Goal: Transaction & Acquisition: Purchase product/service

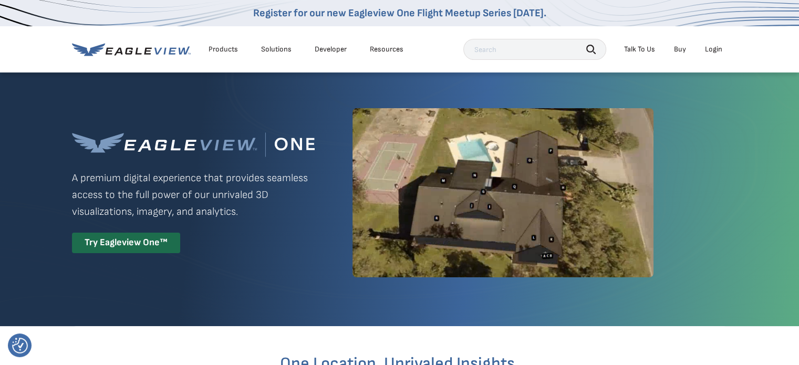
click at [707, 47] on div "Login" at bounding box center [713, 49] width 17 height 9
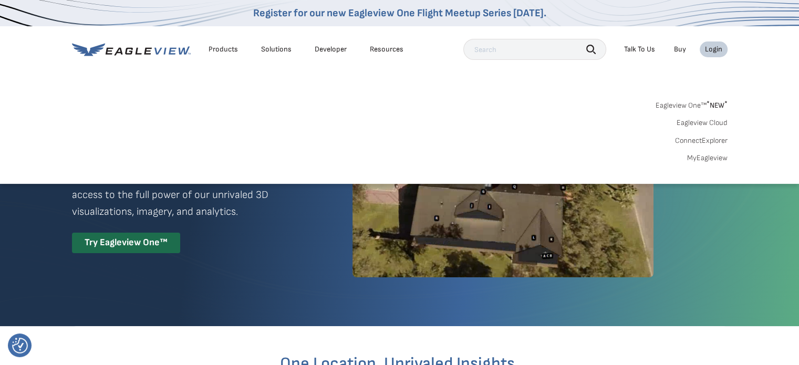
click at [699, 103] on link "Eagleview One™ * NEW *" at bounding box center [692, 104] width 72 height 12
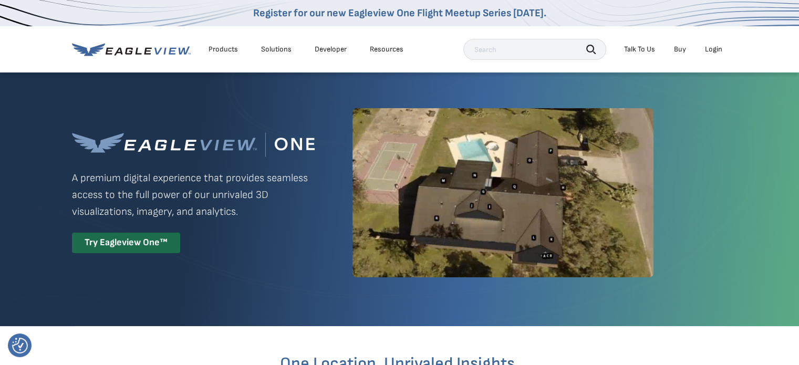
click at [707, 53] on div "Login" at bounding box center [713, 49] width 17 height 9
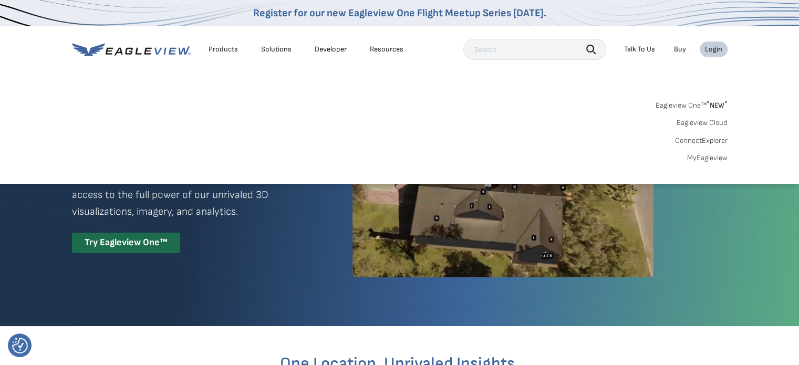
click at [710, 159] on link "MyEagleview" at bounding box center [707, 157] width 40 height 9
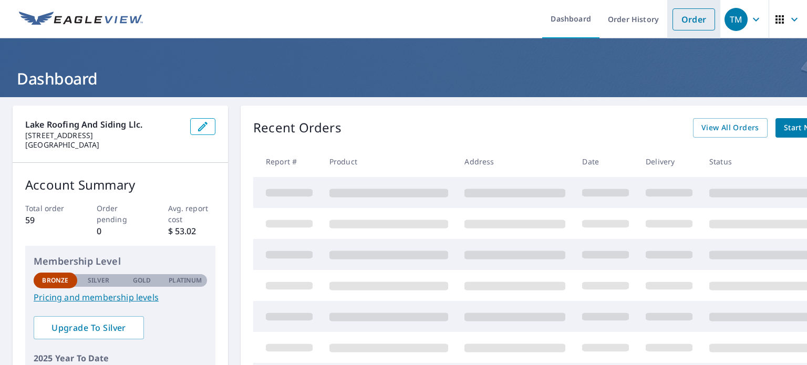
click at [684, 22] on link "Order" at bounding box center [693, 19] width 43 height 22
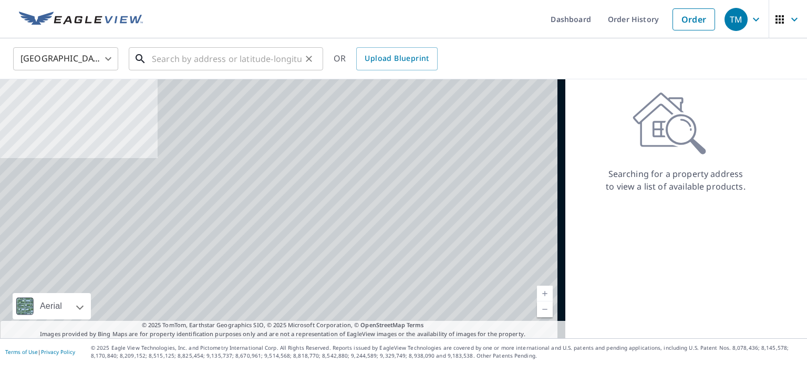
drag, startPoint x: 169, startPoint y: 56, endPoint x: 163, endPoint y: 58, distance: 5.9
click at [169, 56] on input "text" at bounding box center [227, 58] width 150 height 29
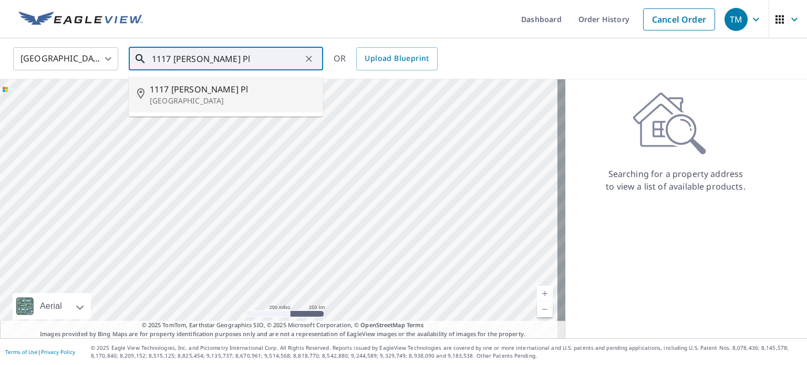
click at [215, 96] on p "Clear Lake, IA 50428" at bounding box center [232, 101] width 165 height 11
type input "1117 Buddy Holly Pl Clear Lake, IA 50428"
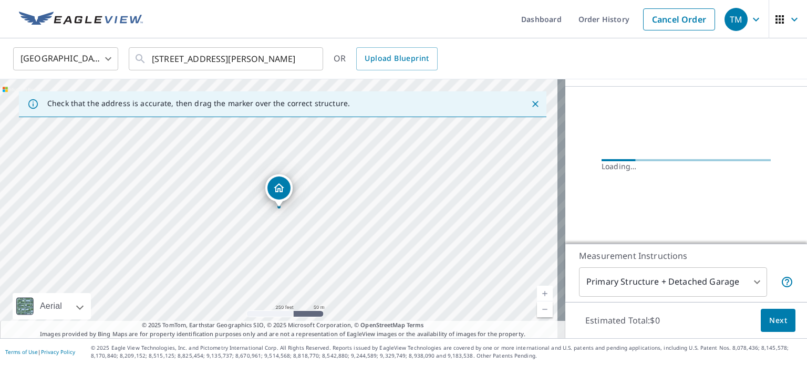
scroll to position [80, 0]
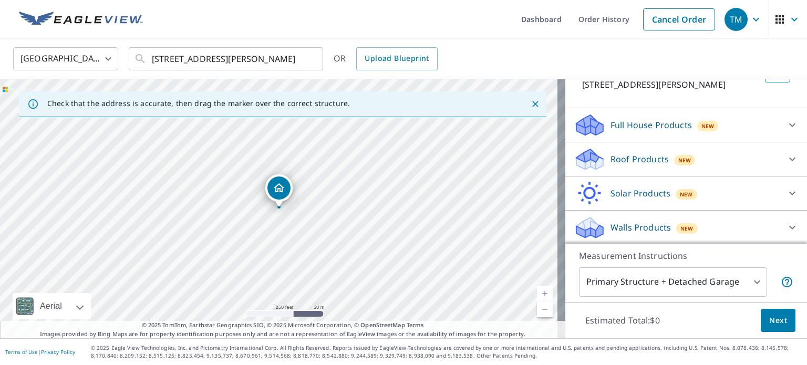
click at [687, 279] on body "TM TM Dashboard Order History Cancel Order TM United States US ​ 1117 Buddy Hol…" at bounding box center [403, 182] width 807 height 365
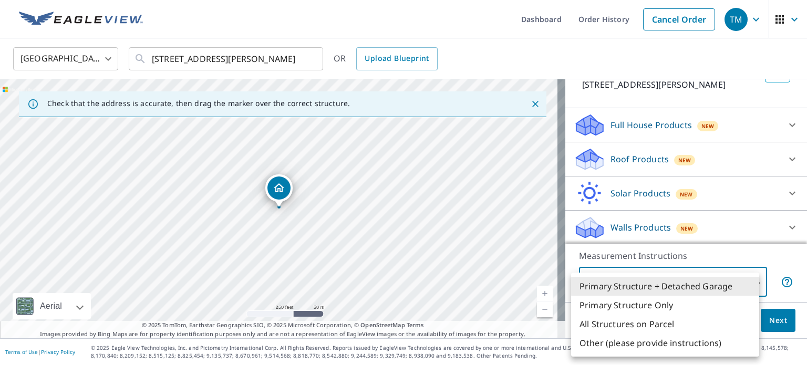
click at [670, 303] on li "Primary Structure Only" at bounding box center [665, 305] width 188 height 19
type input "2"
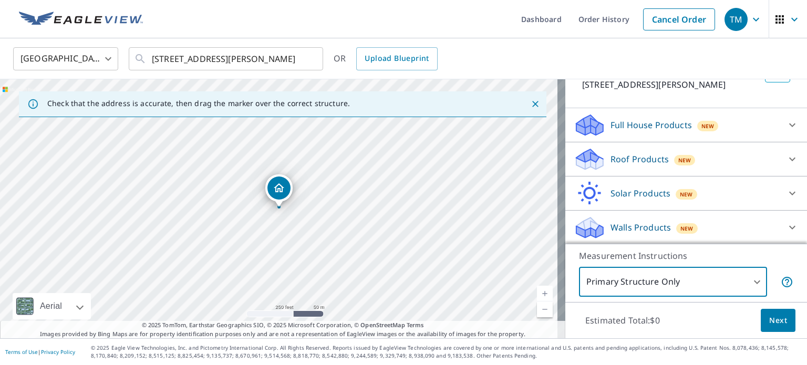
click at [638, 165] on div "Roof Products New" at bounding box center [677, 159] width 206 height 25
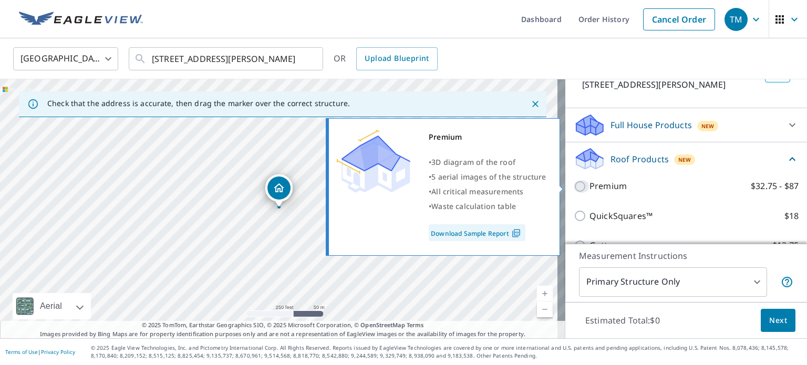
click at [575, 184] on input "Premium $32.75 - $87" at bounding box center [582, 186] width 16 height 13
checkbox input "true"
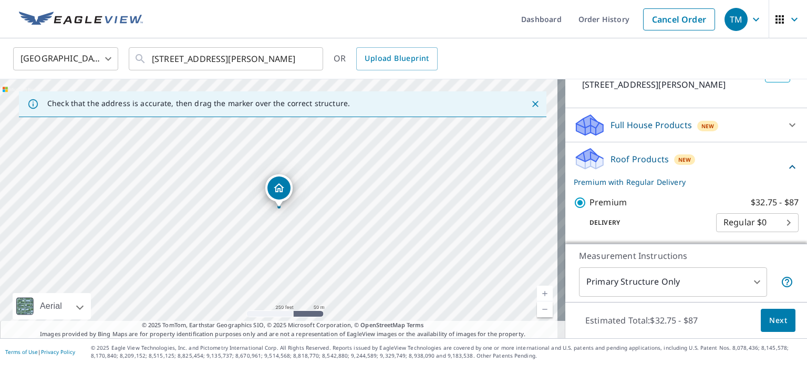
click at [750, 219] on body "TM TM Dashboard Order History Cancel Order TM United States US ​ 1117 Buddy Hol…" at bounding box center [403, 182] width 807 height 365
click at [634, 208] on div at bounding box center [403, 182] width 807 height 365
click at [766, 313] on button "Next" at bounding box center [778, 321] width 35 height 24
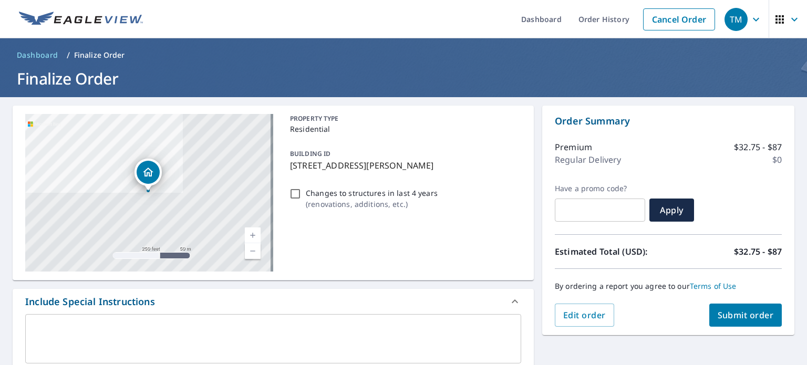
scroll to position [53, 0]
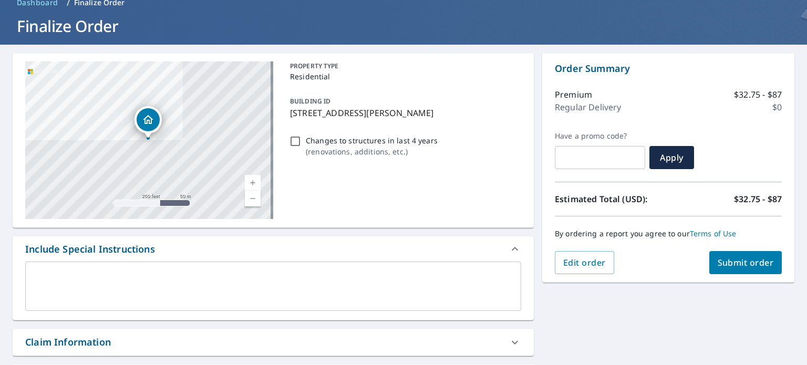
click at [744, 258] on span "Submit order" at bounding box center [746, 263] width 56 height 12
